Goal: Transaction & Acquisition: Book appointment/travel/reservation

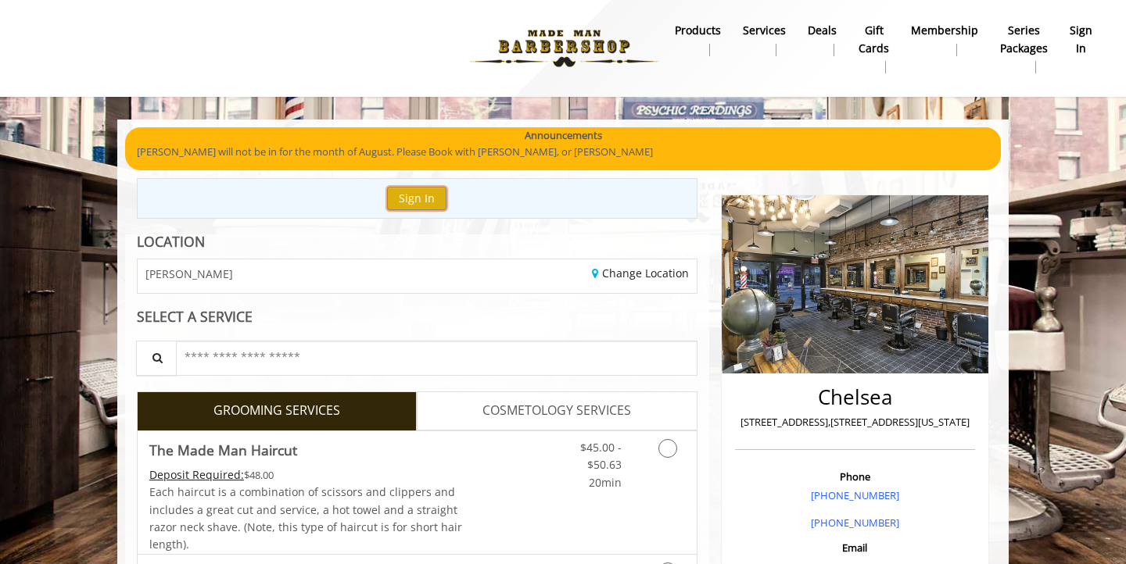
click at [418, 194] on button "Sign In" at bounding box center [416, 198] width 59 height 23
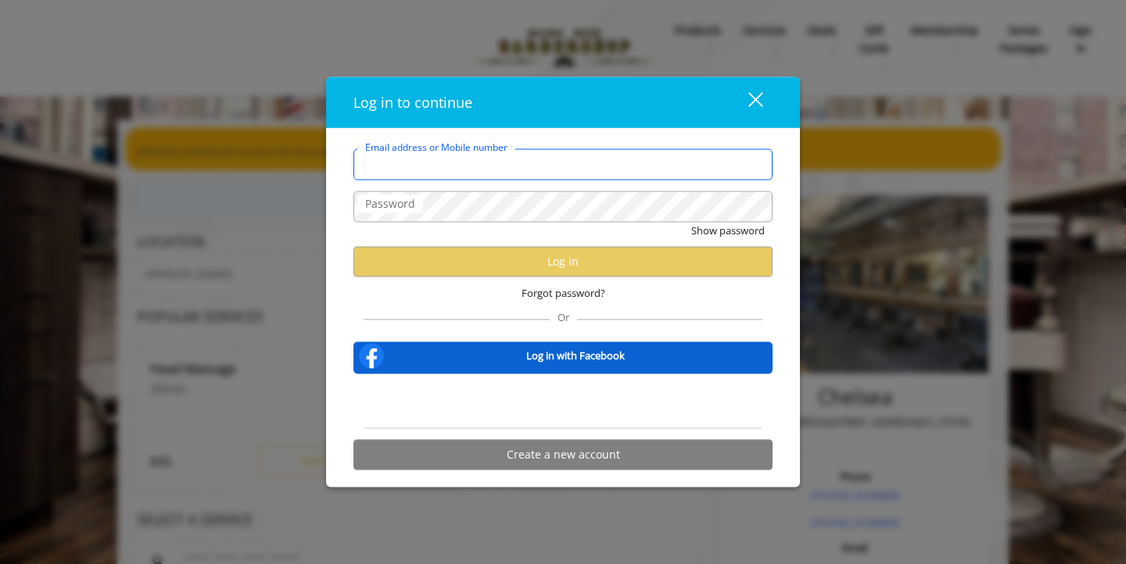
type input "**********"
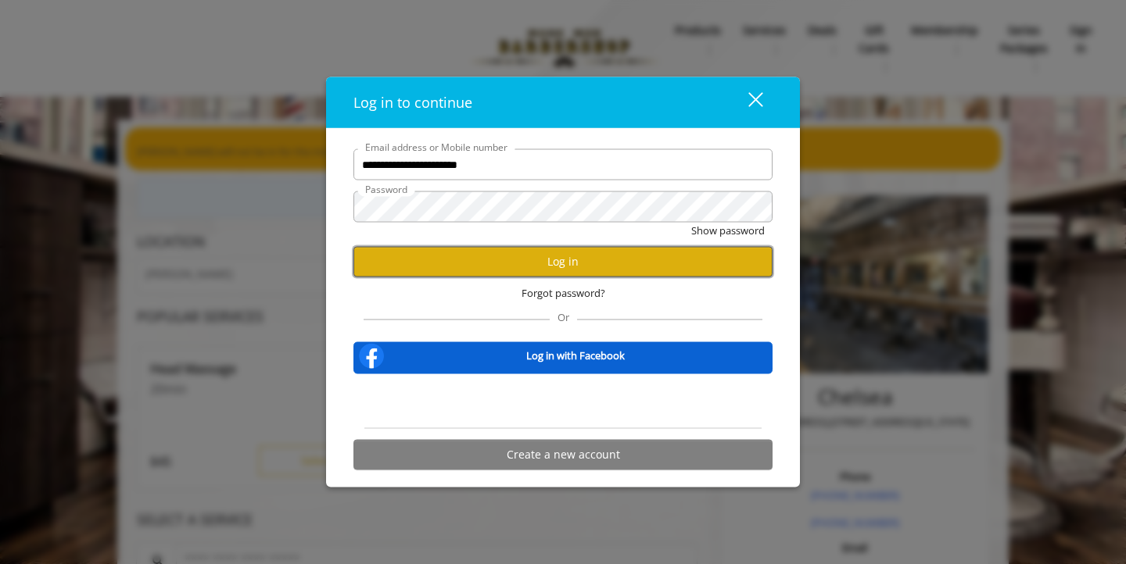
click at [525, 264] on button "Log in" at bounding box center [562, 261] width 419 height 30
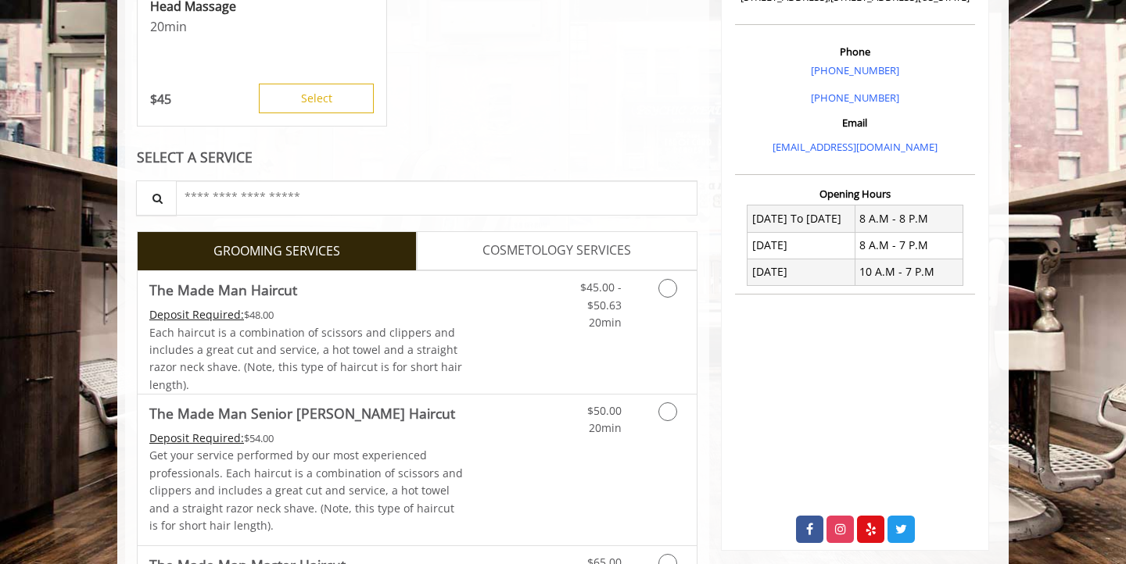
scroll to position [427, 0]
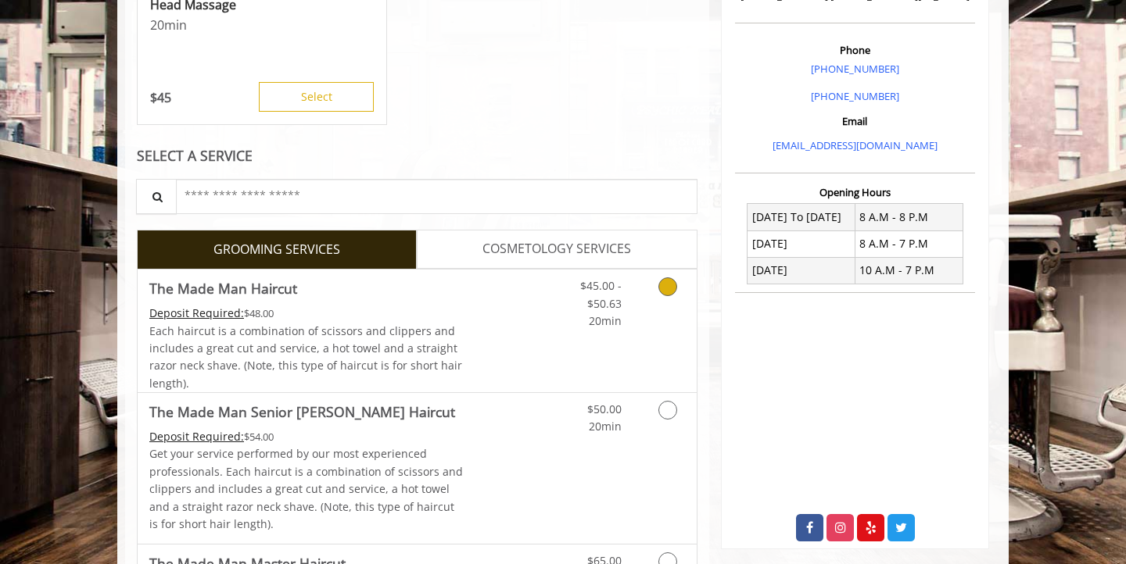
click at [648, 289] on link "Grooming services" at bounding box center [665, 300] width 40 height 60
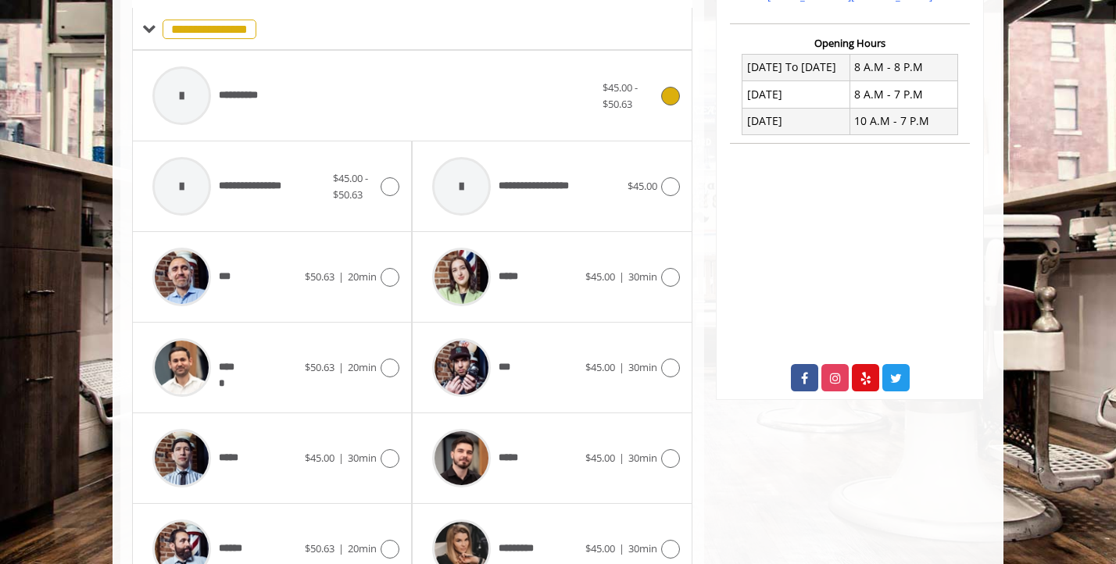
scroll to position [616, 0]
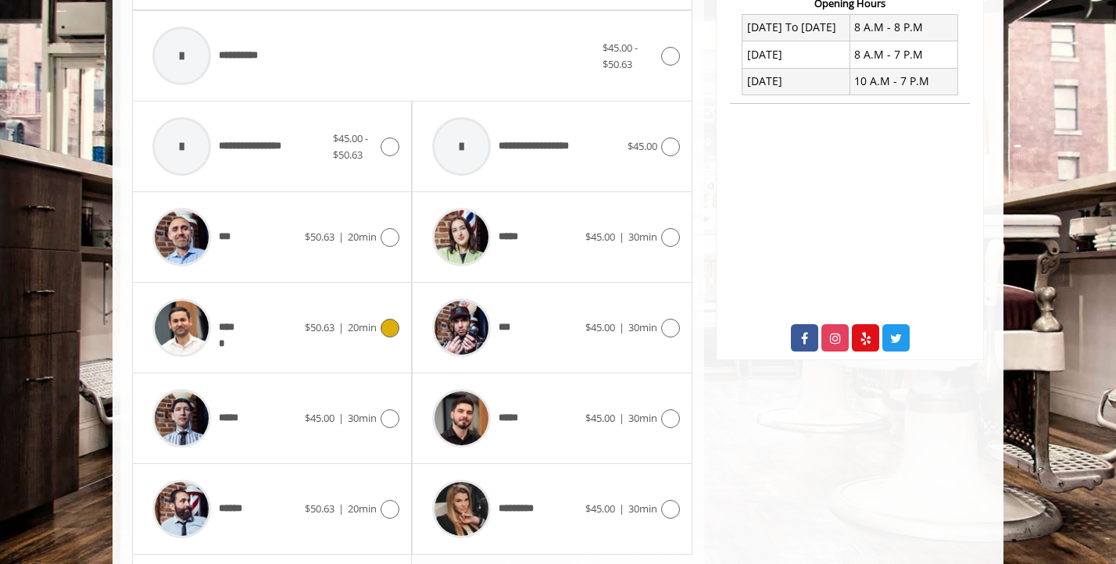
click at [385, 339] on div "***** $50.63 | 20min" at bounding box center [272, 328] width 255 height 74
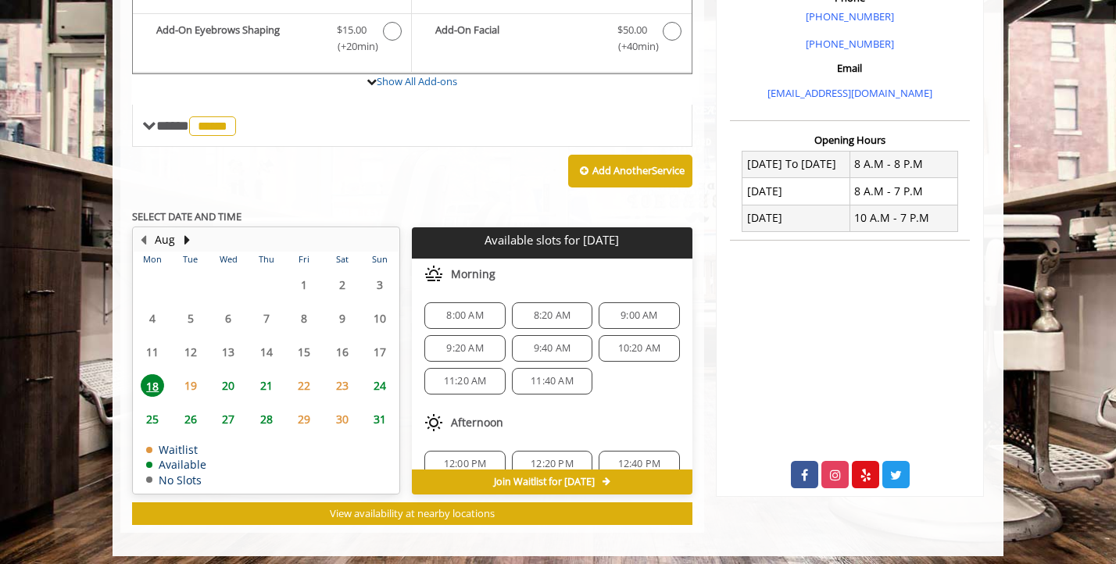
scroll to position [478, 0]
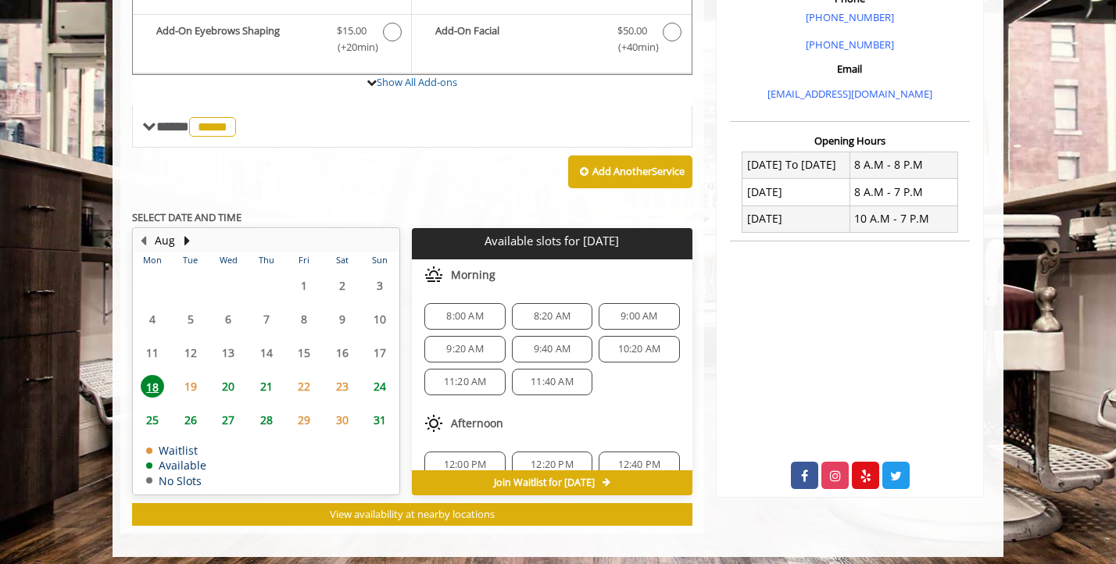
click at [195, 385] on span "19" at bounding box center [190, 386] width 23 height 23
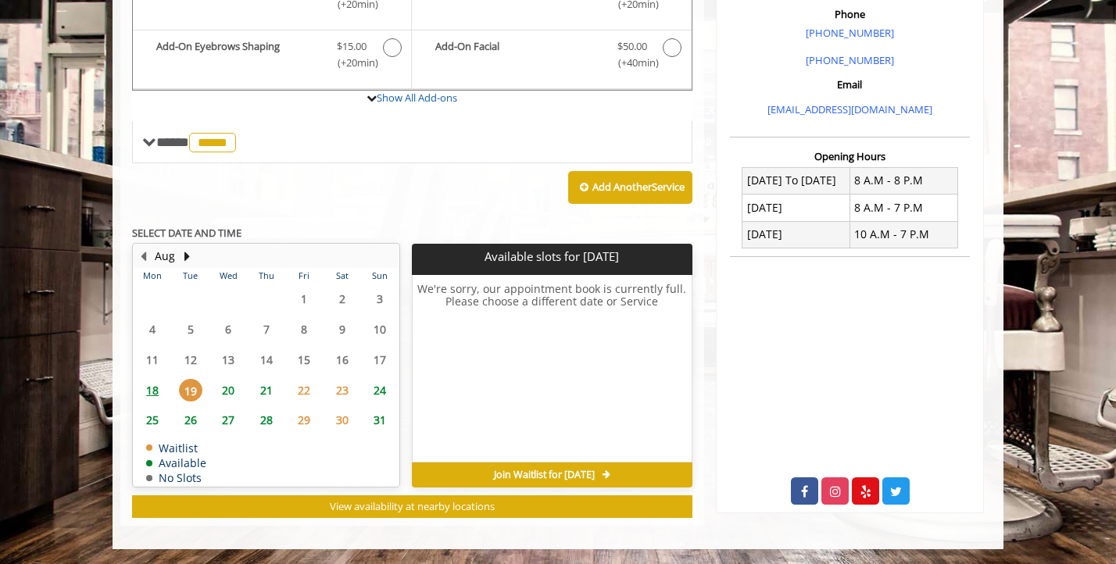
click at [152, 392] on span "18" at bounding box center [152, 390] width 23 height 23
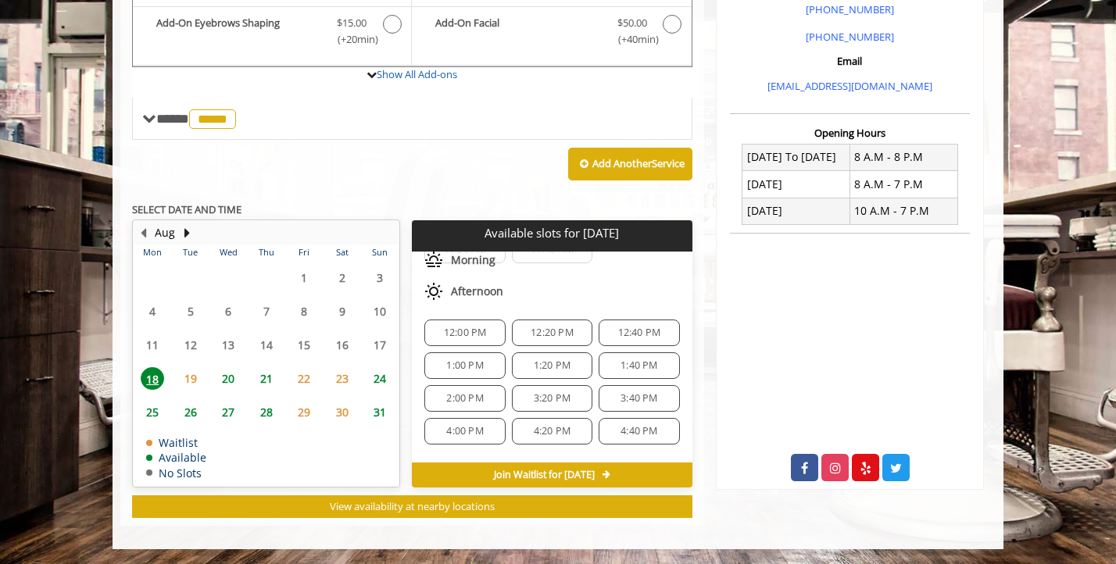
scroll to position [117, 0]
click at [452, 334] on span "12:00 PM" at bounding box center [465, 340] width 43 height 13
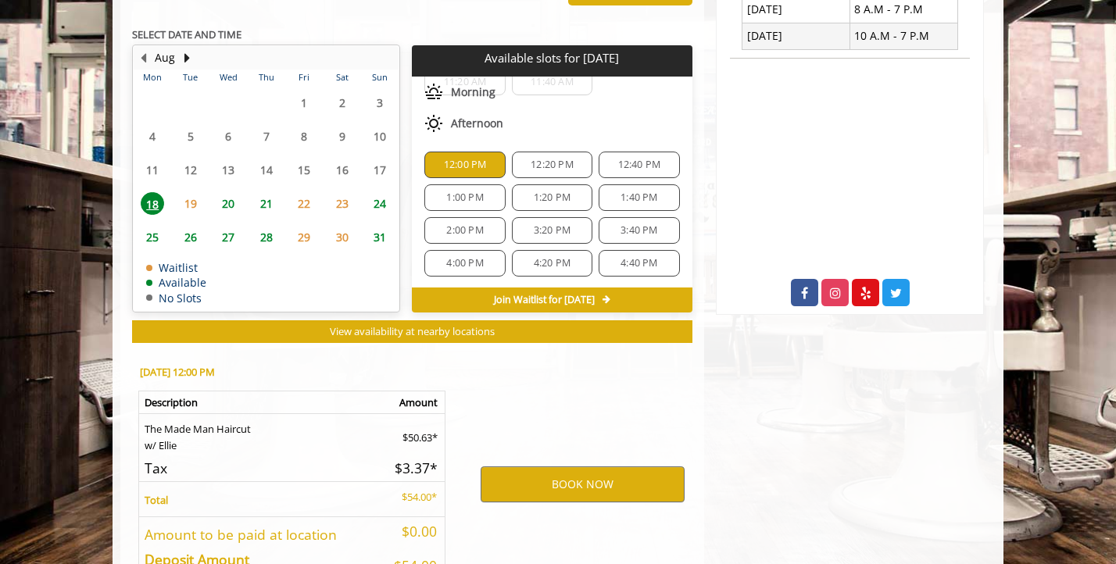
scroll to position [769, 0]
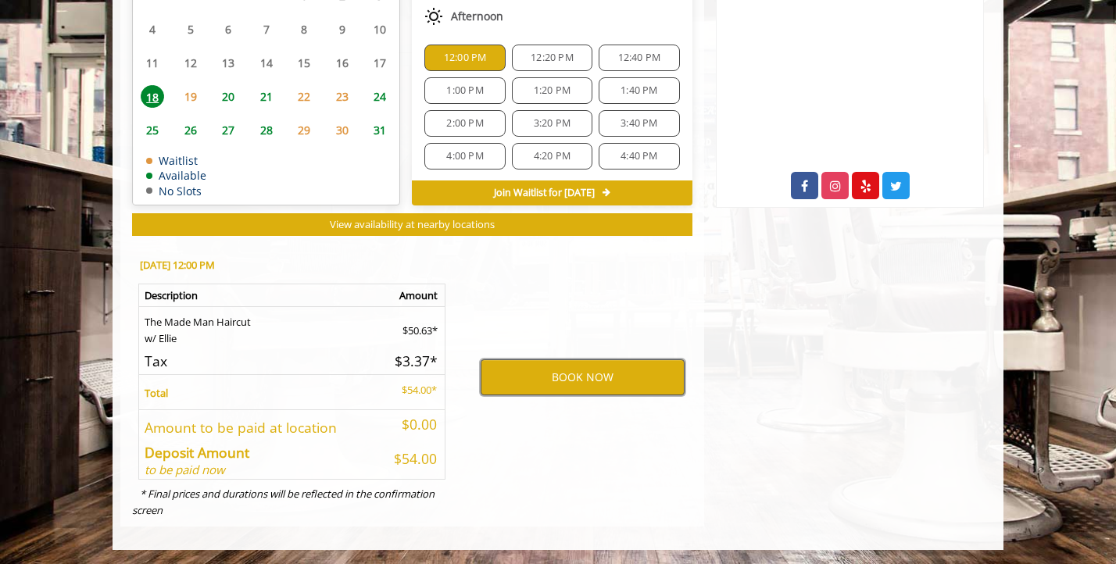
click at [521, 371] on button "BOOK NOW" at bounding box center [583, 378] width 204 height 36
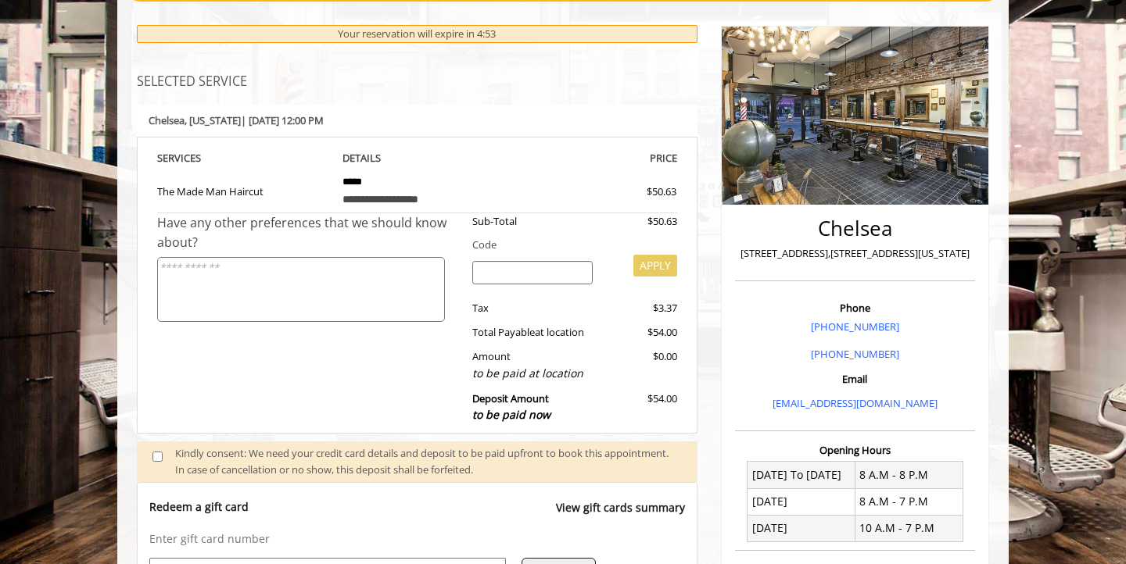
scroll to position [312, 0]
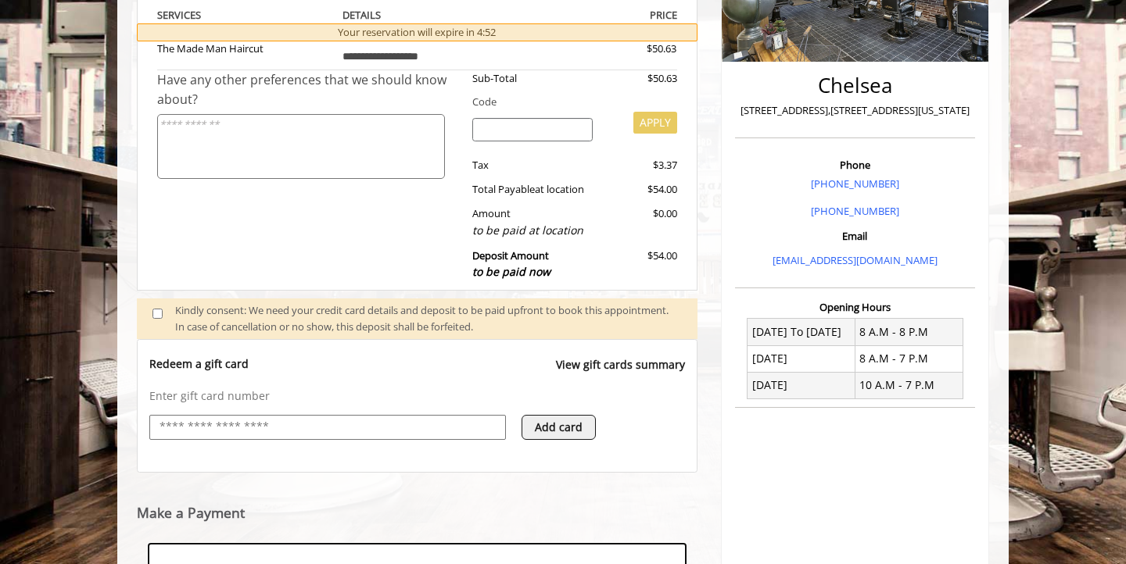
click at [428, 432] on input "text" at bounding box center [327, 427] width 339 height 19
type input "**********"
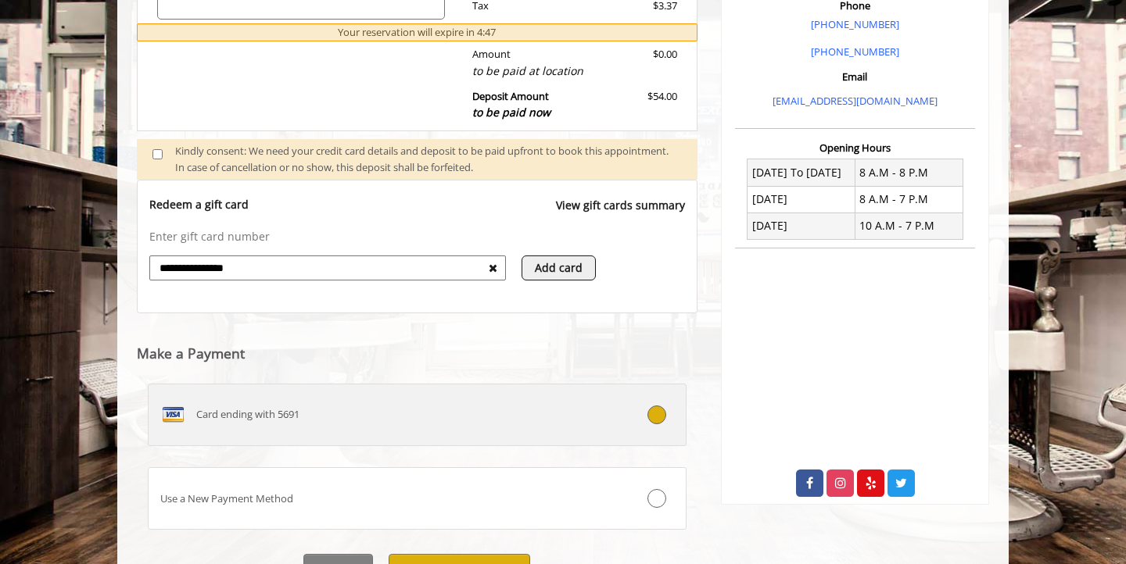
scroll to position [551, 0]
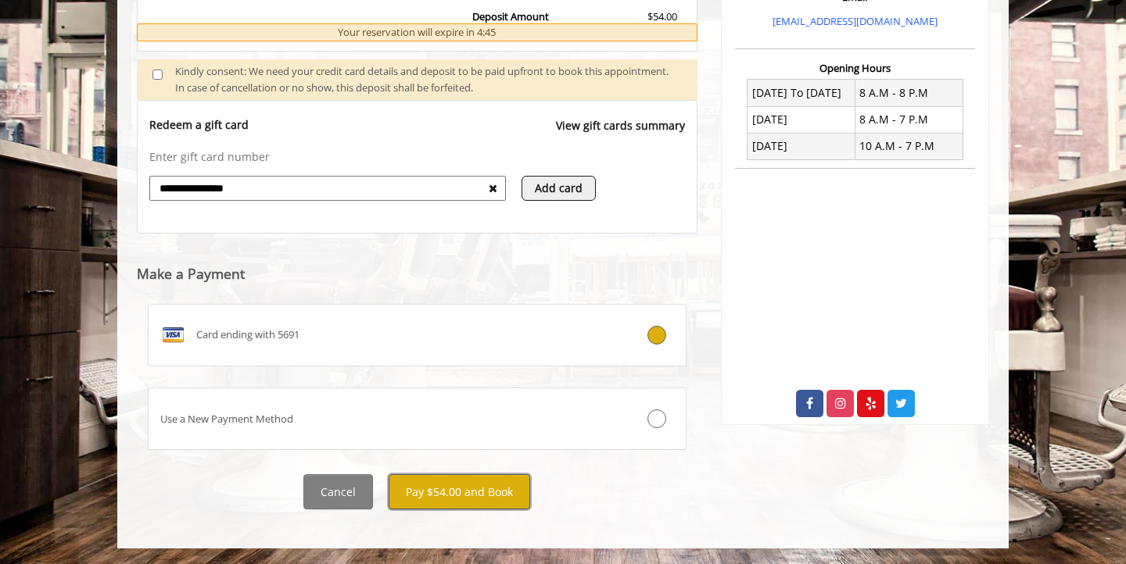
click at [463, 491] on button "Pay $54.00 and Book" at bounding box center [460, 492] width 142 height 35
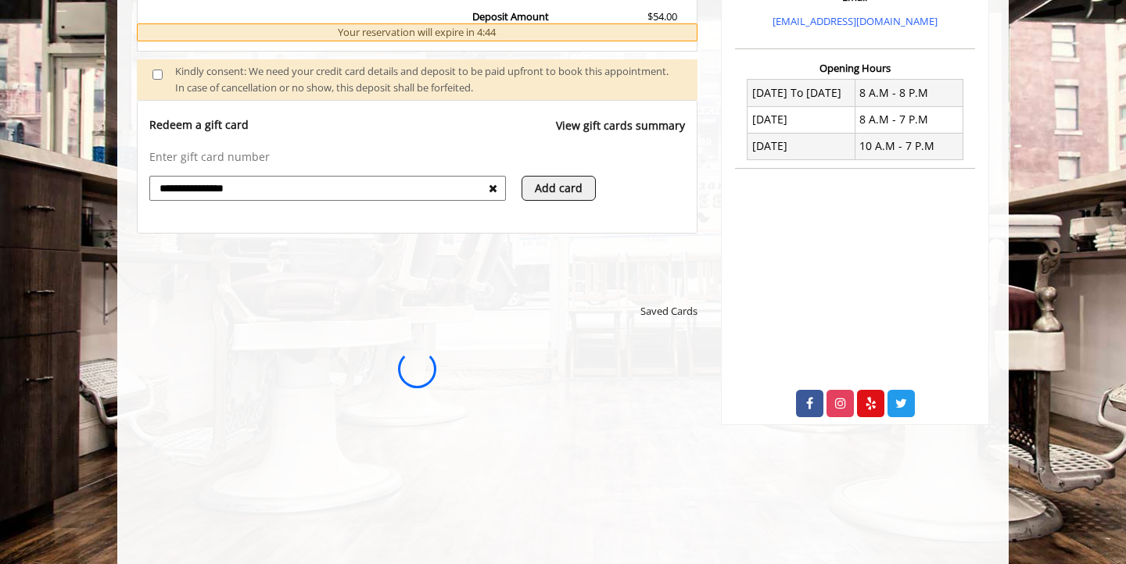
scroll to position [0, 0]
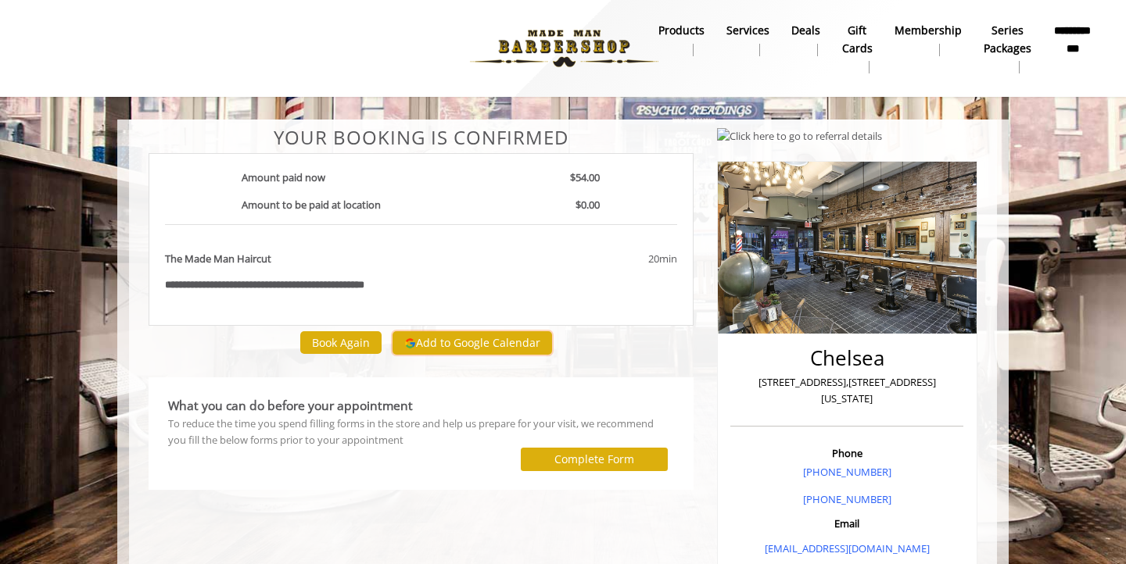
click at [457, 347] on button "Add to Google Calendar" at bounding box center [471, 342] width 159 height 23
